Goal: Task Accomplishment & Management: Complete application form

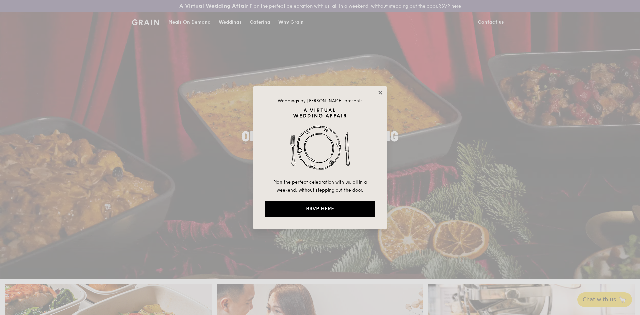
click at [380, 90] on icon at bounding box center [381, 93] width 6 height 6
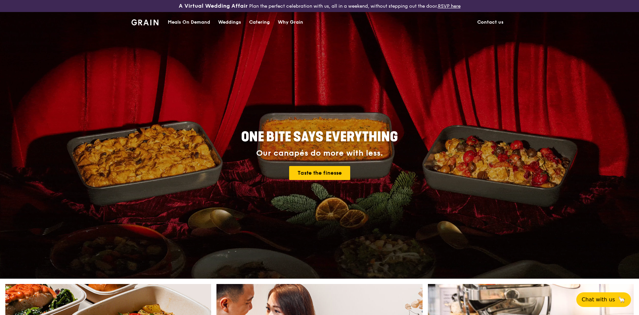
click at [260, 22] on div "Catering" at bounding box center [259, 22] width 21 height 20
click at [487, 20] on link "Contact us" at bounding box center [490, 22] width 34 height 20
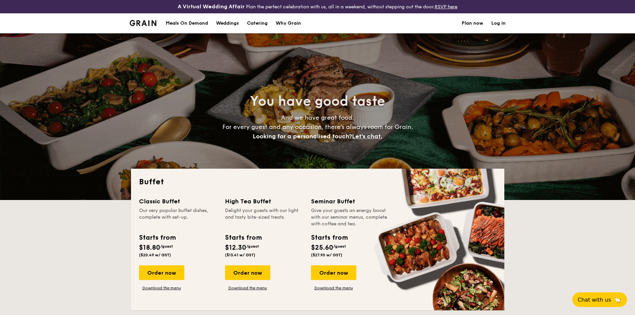
select select
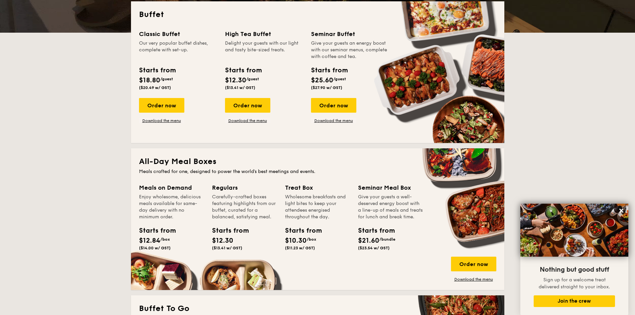
scroll to position [167, 0]
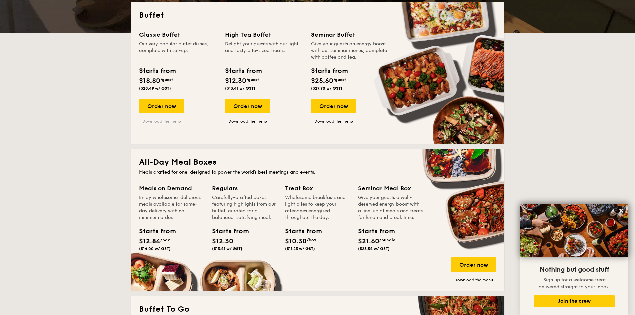
click at [171, 123] on link "Download the menu" at bounding box center [161, 121] width 45 height 5
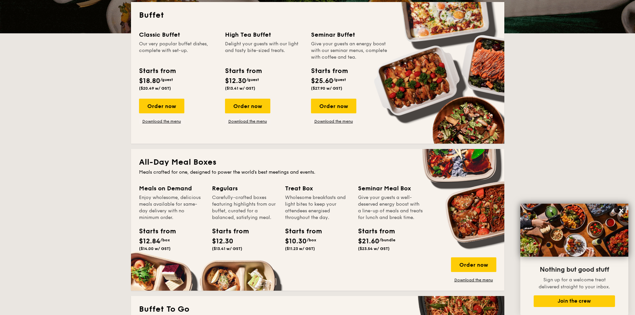
scroll to position [0, 0]
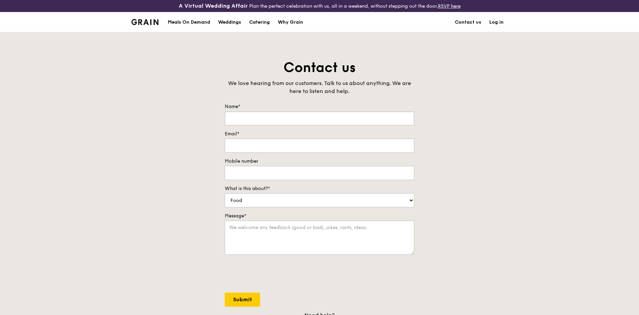
click at [307, 114] on input "Name*" at bounding box center [319, 118] width 189 height 14
click at [249, 117] on input "Name*" at bounding box center [319, 118] width 189 height 14
type input "Amaravathy Velauthan"
click at [263, 145] on input "Email*" at bounding box center [319, 146] width 189 height 14
type input "amara_velauthan@scottssquare.sg"
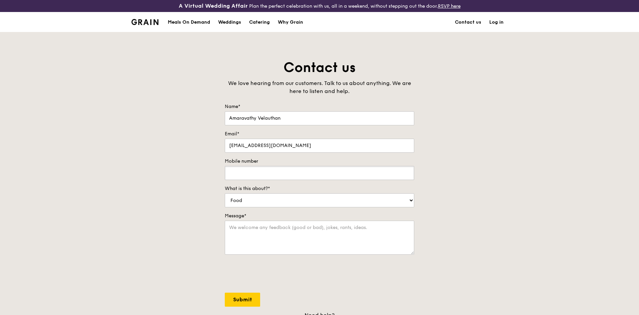
click at [303, 172] on input "Mobile number" at bounding box center [319, 173] width 189 height 14
type input "91144037"
click at [287, 200] on select "Food Service Billing/Payment Catering Others" at bounding box center [319, 200] width 189 height 14
click at [225, 193] on select "Food Service Billing/Payment Catering Others" at bounding box center [319, 200] width 189 height 14
click at [261, 229] on textarea "Message*" at bounding box center [319, 238] width 189 height 34
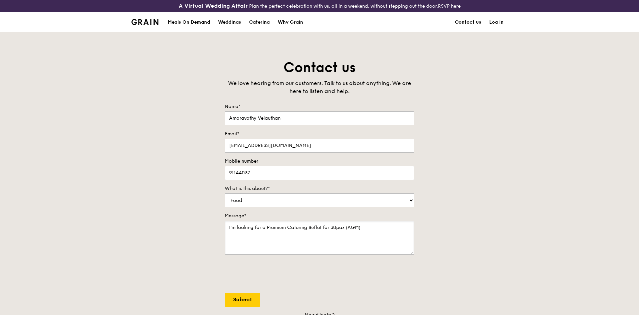
click at [370, 224] on textarea "I'm looking for a Premium Catering Buffet for 30pax (AGM)" at bounding box center [319, 238] width 189 height 34
type textarea "I'm looking for a Premium Catering Buffet for 30pax (AGM)."
click at [246, 301] on input "Submit" at bounding box center [242, 300] width 35 height 14
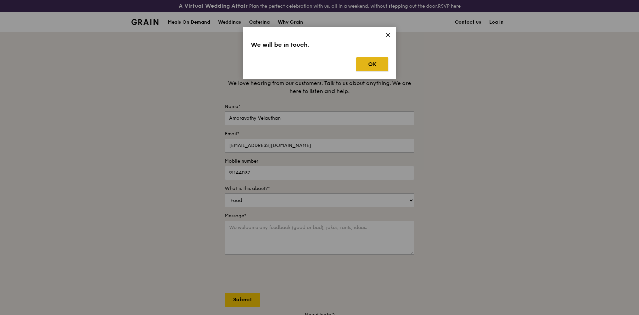
click at [378, 64] on button "OK" at bounding box center [372, 64] width 32 height 14
